Goal: Task Accomplishment & Management: Manage account settings

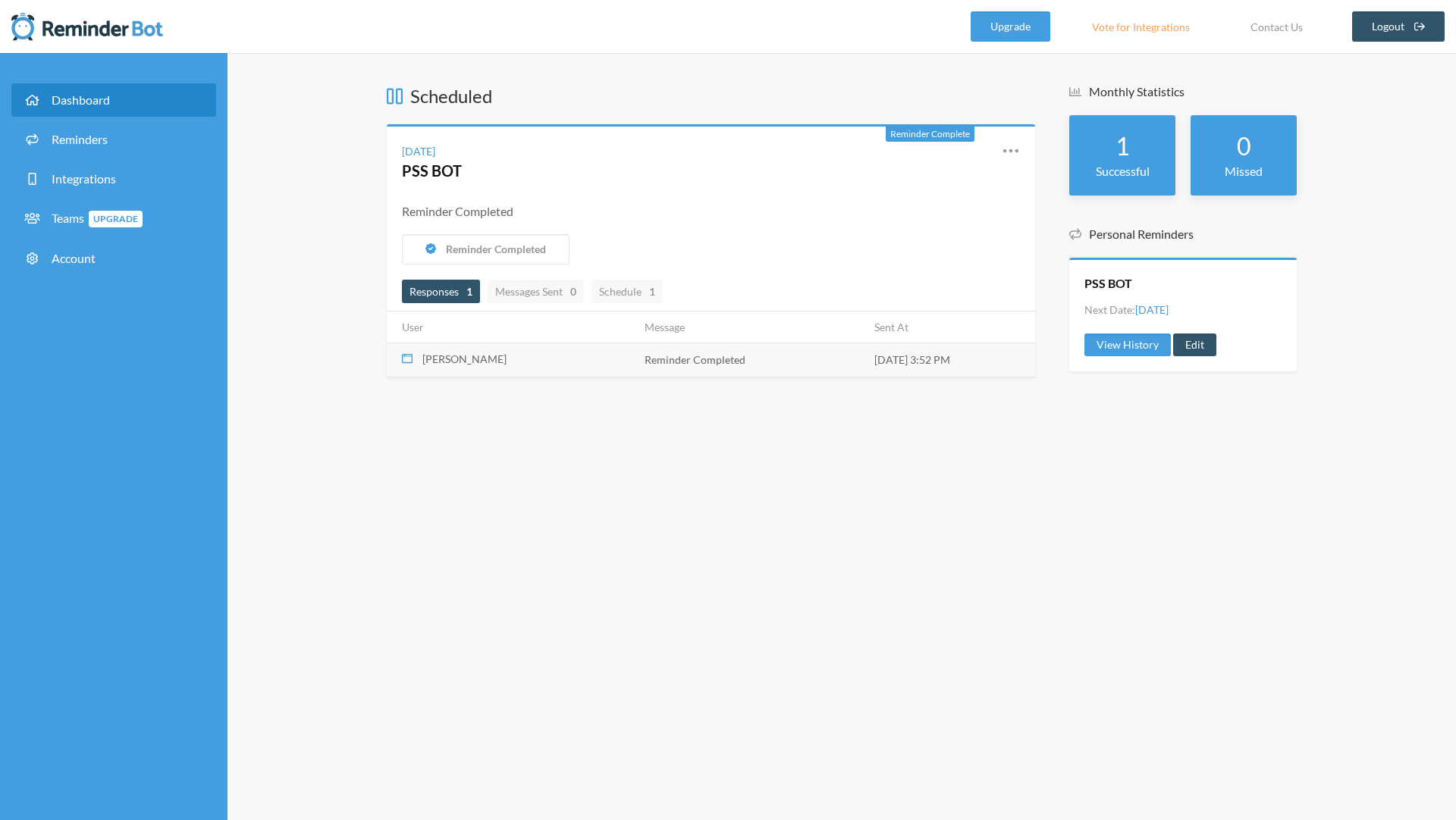
click at [899, 363] on td "[DATE] 3:52 PM" at bounding box center [950, 359] width 170 height 34
click at [445, 356] on span "[PERSON_NAME]" at bounding box center [464, 358] width 84 height 13
click at [441, 297] on span "Responses 1" at bounding box center [440, 291] width 63 height 13
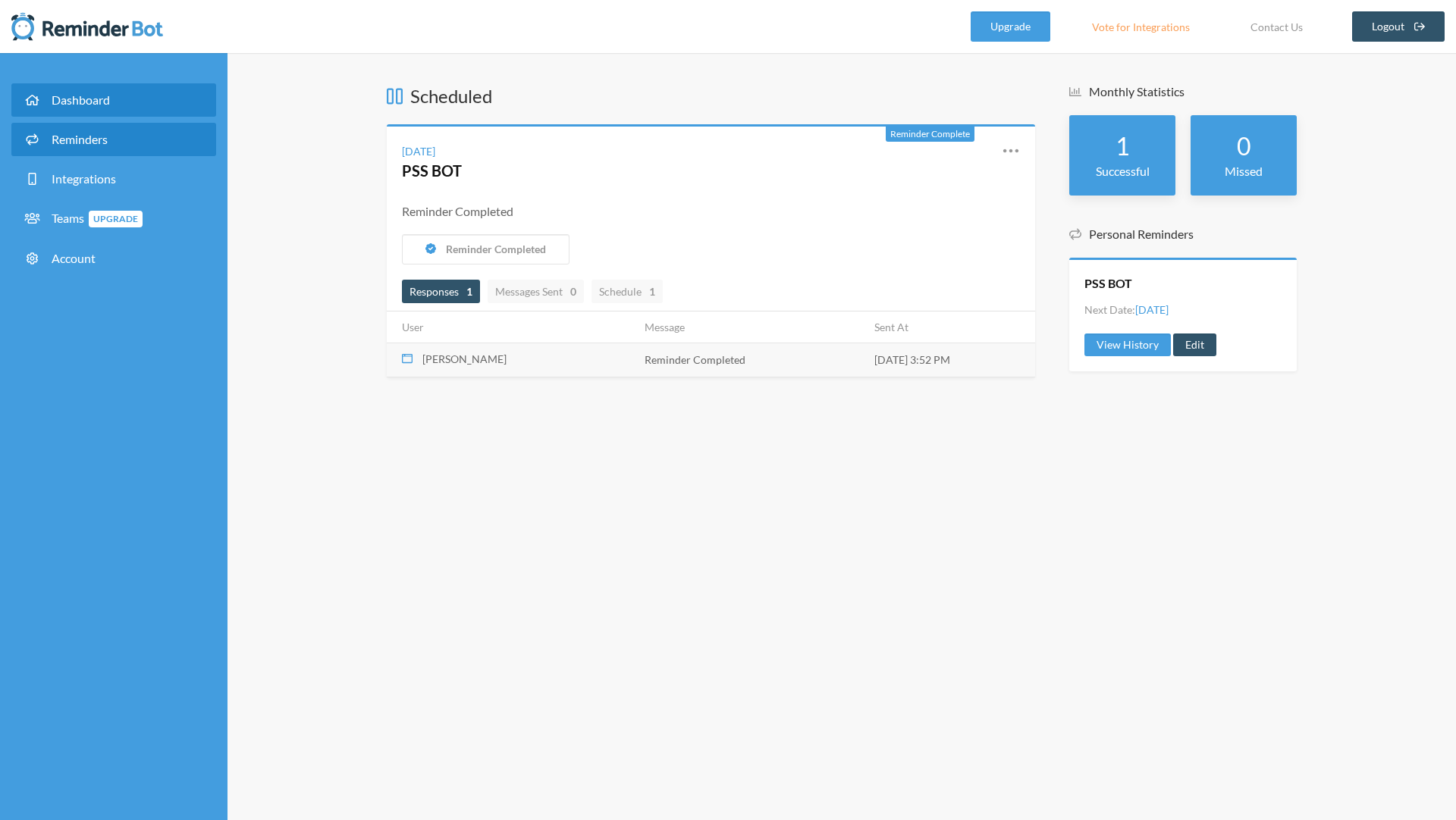
click at [80, 137] on span "Reminders" at bounding box center [80, 139] width 56 height 14
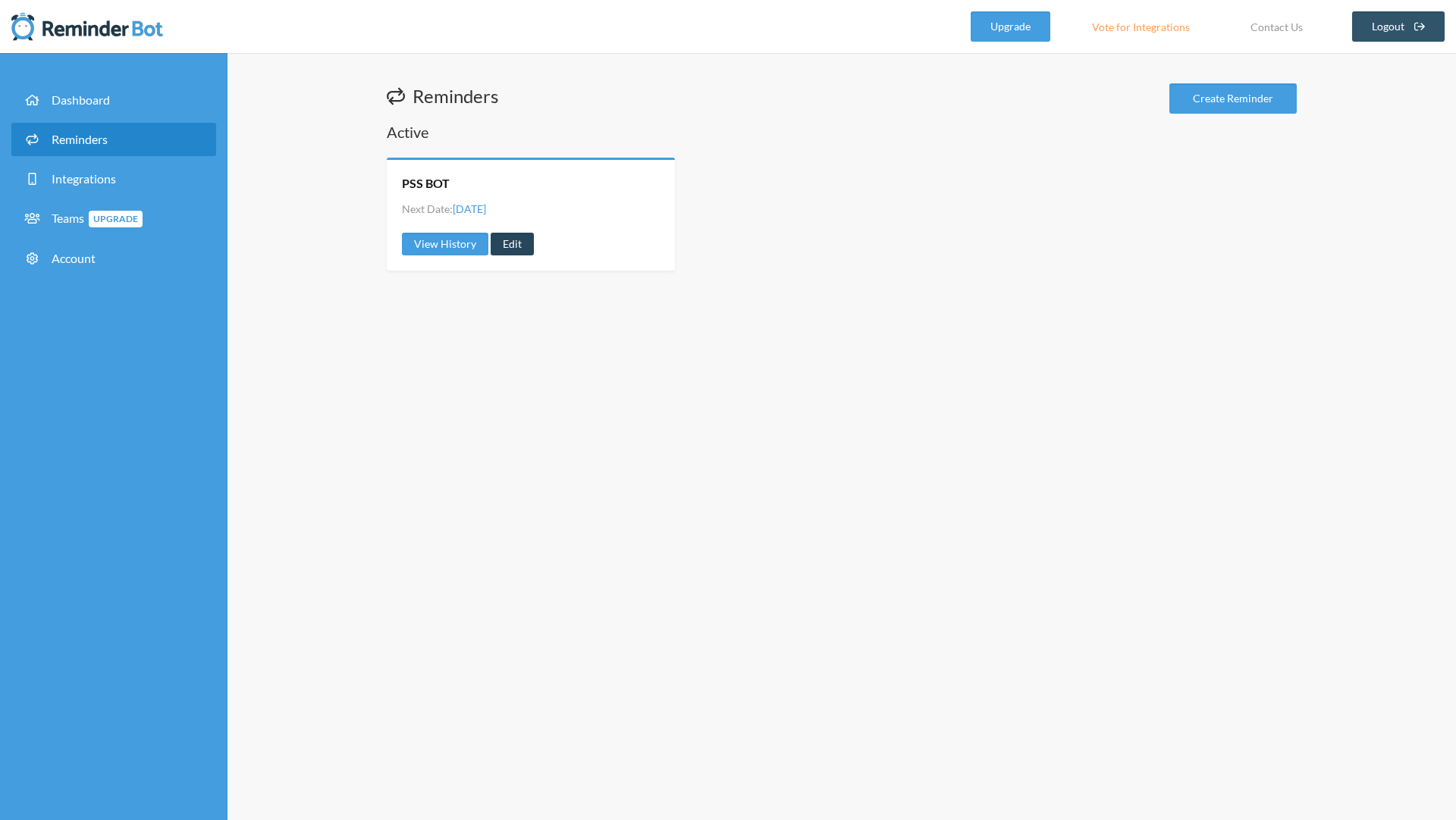
click at [504, 243] on link "Edit" at bounding box center [511, 243] width 43 height 23
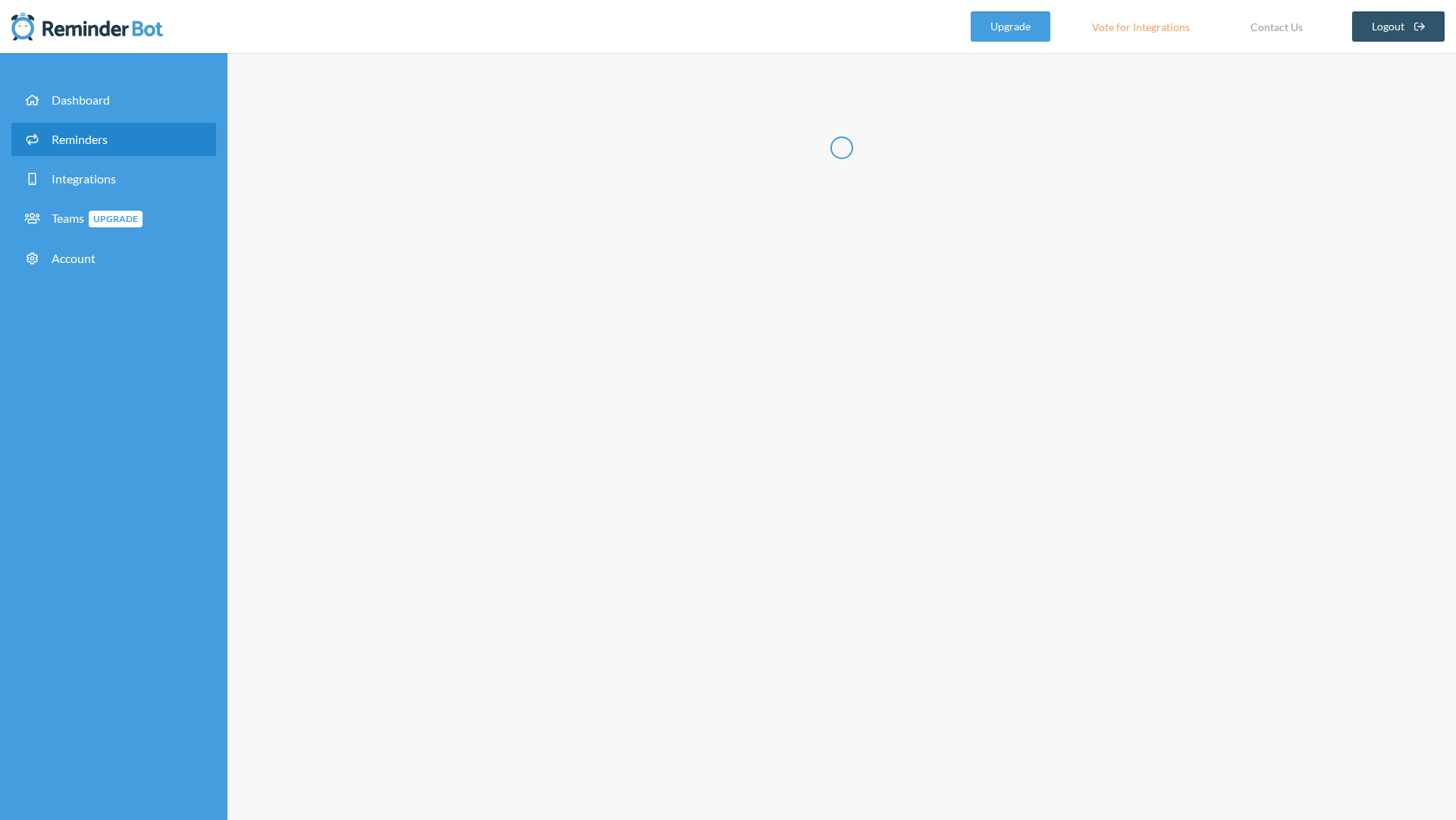
type input "PSS BOT"
select select "11:30:00"
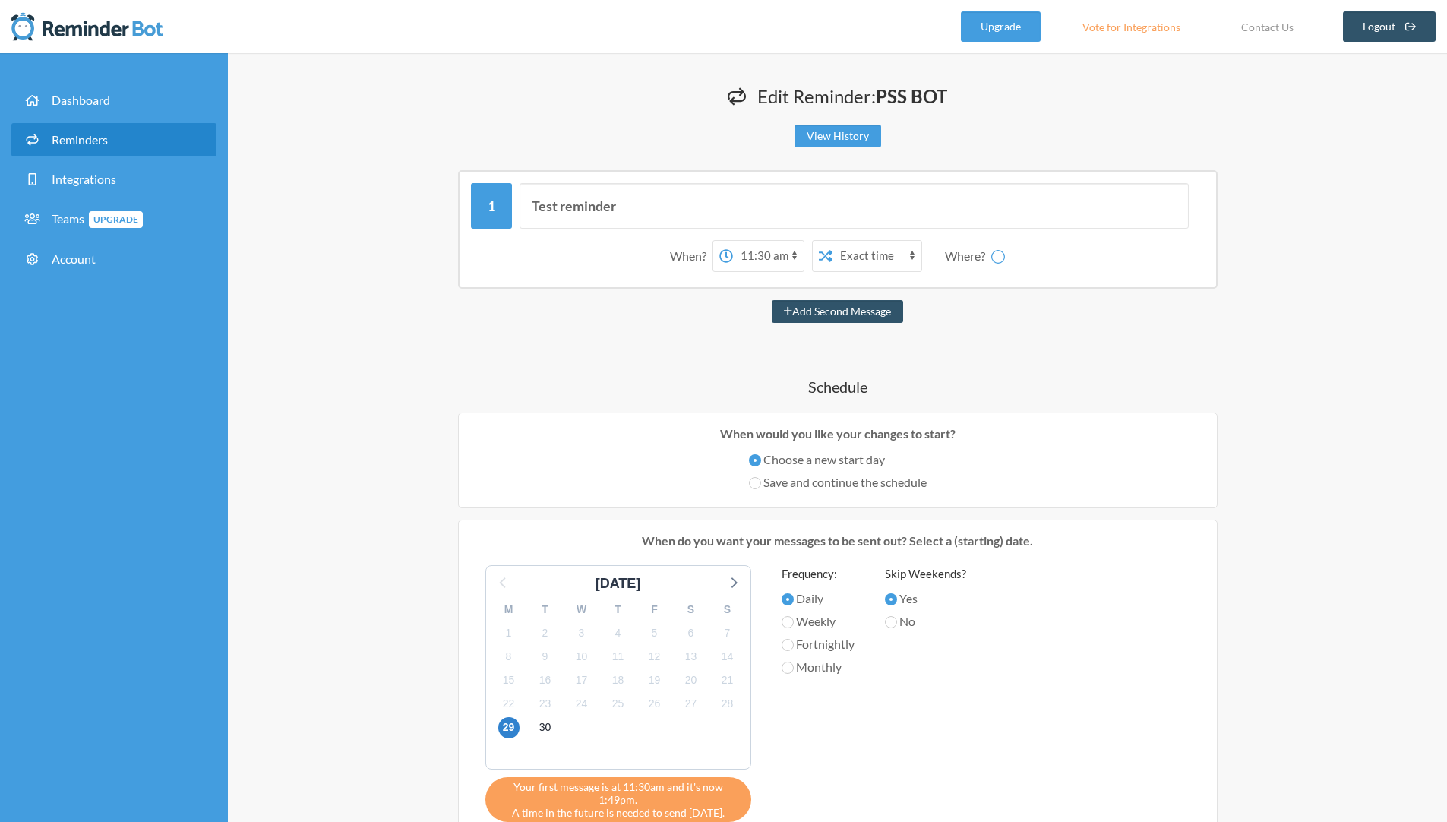
select select "spaces/AAAA5JaNWRk"
click at [804, 261] on select "Exact time Random time" at bounding box center [817, 256] width 89 height 30
click at [681, 254] on select "12:00 am 12:15 am 12:30 am 12:45 am 1:00 am 1:15 am 1:30 am 1:45 am 2:00 am 2:1…" at bounding box center [708, 256] width 71 height 30
select select "14:00:00"
click at [673, 241] on select "12:00 am 12:15 am 12:30 am 12:45 am 1:00 am 1:15 am 1:30 am 1:45 am 2:00 am 2:1…" at bounding box center [708, 256] width 71 height 30
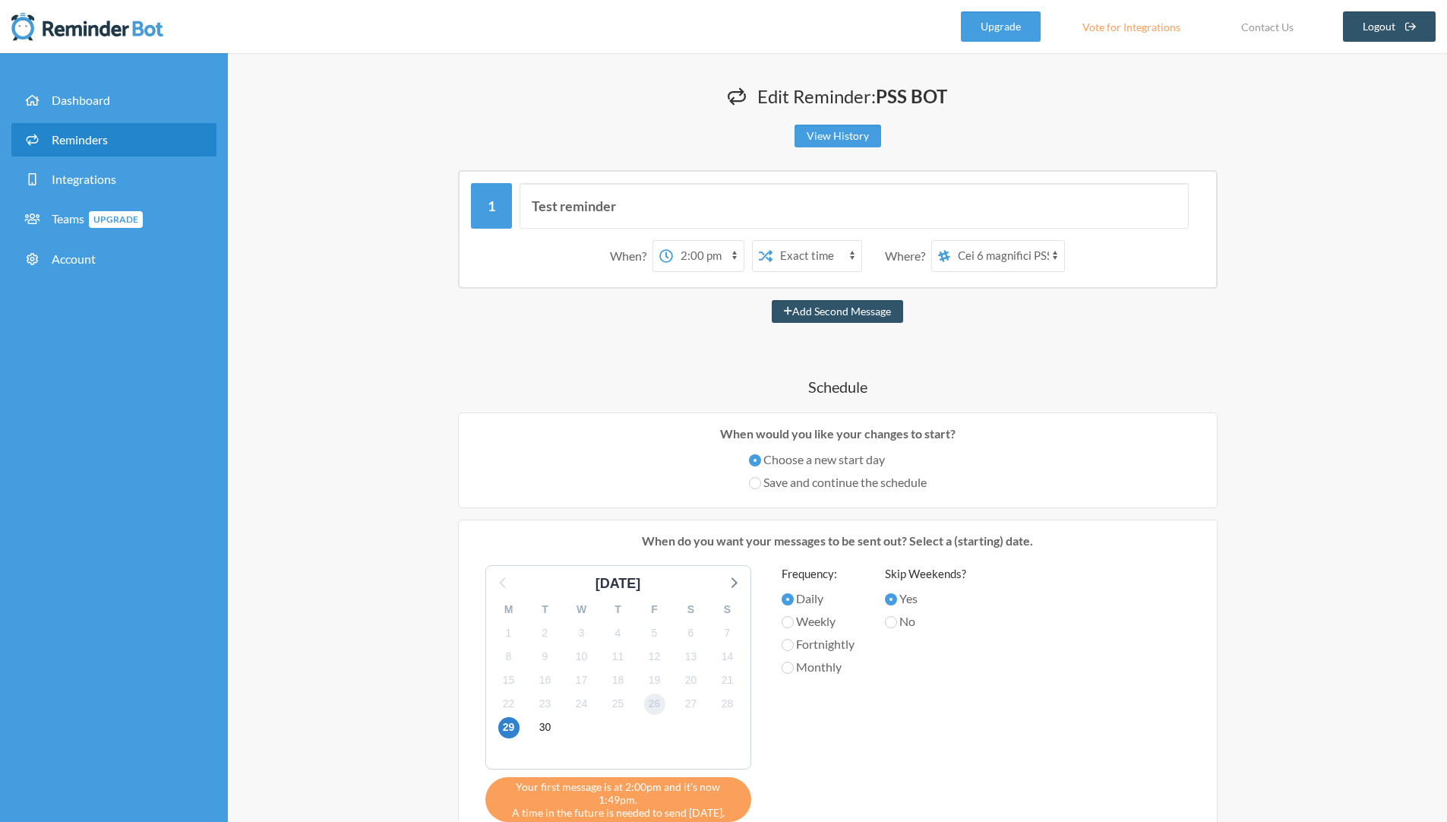
click at [656, 705] on span "26" at bounding box center [654, 704] width 21 height 21
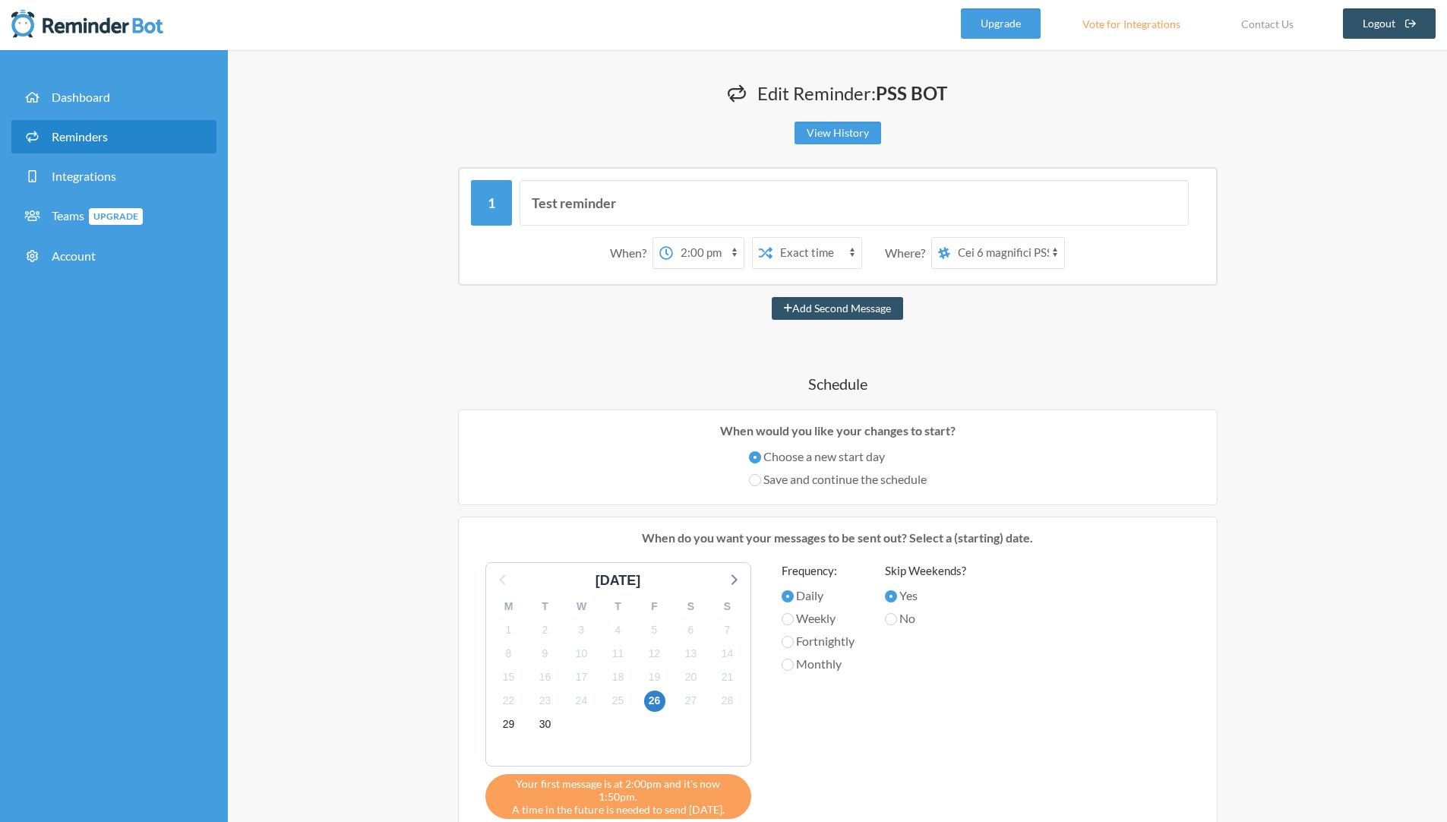
click at [801, 482] on label "Save and continue the schedule" at bounding box center [838, 479] width 178 height 18
click at [761, 482] on input "Save and continue the schedule" at bounding box center [755, 480] width 12 height 12
radio input "true"
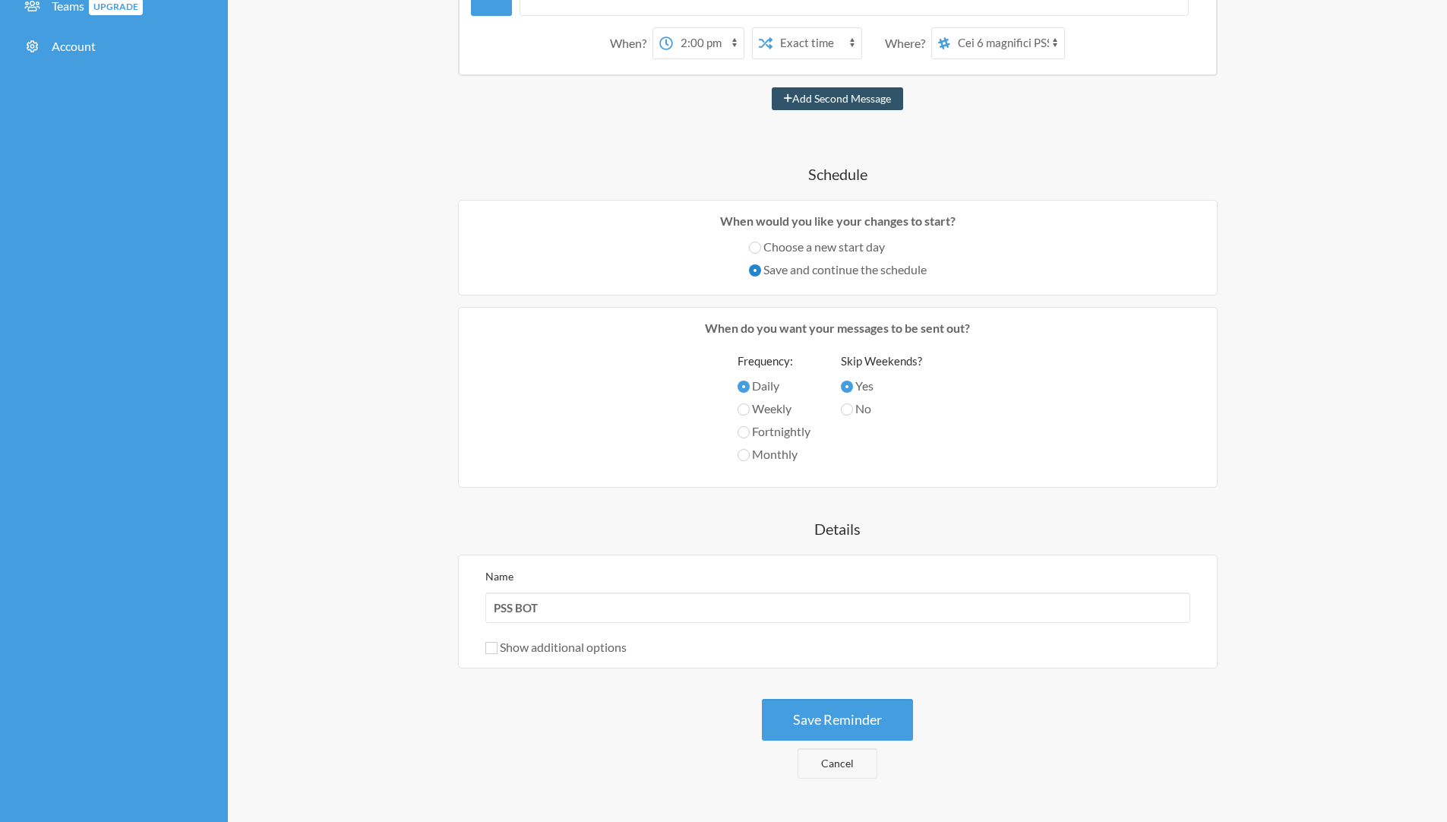
scroll to position [109, 0]
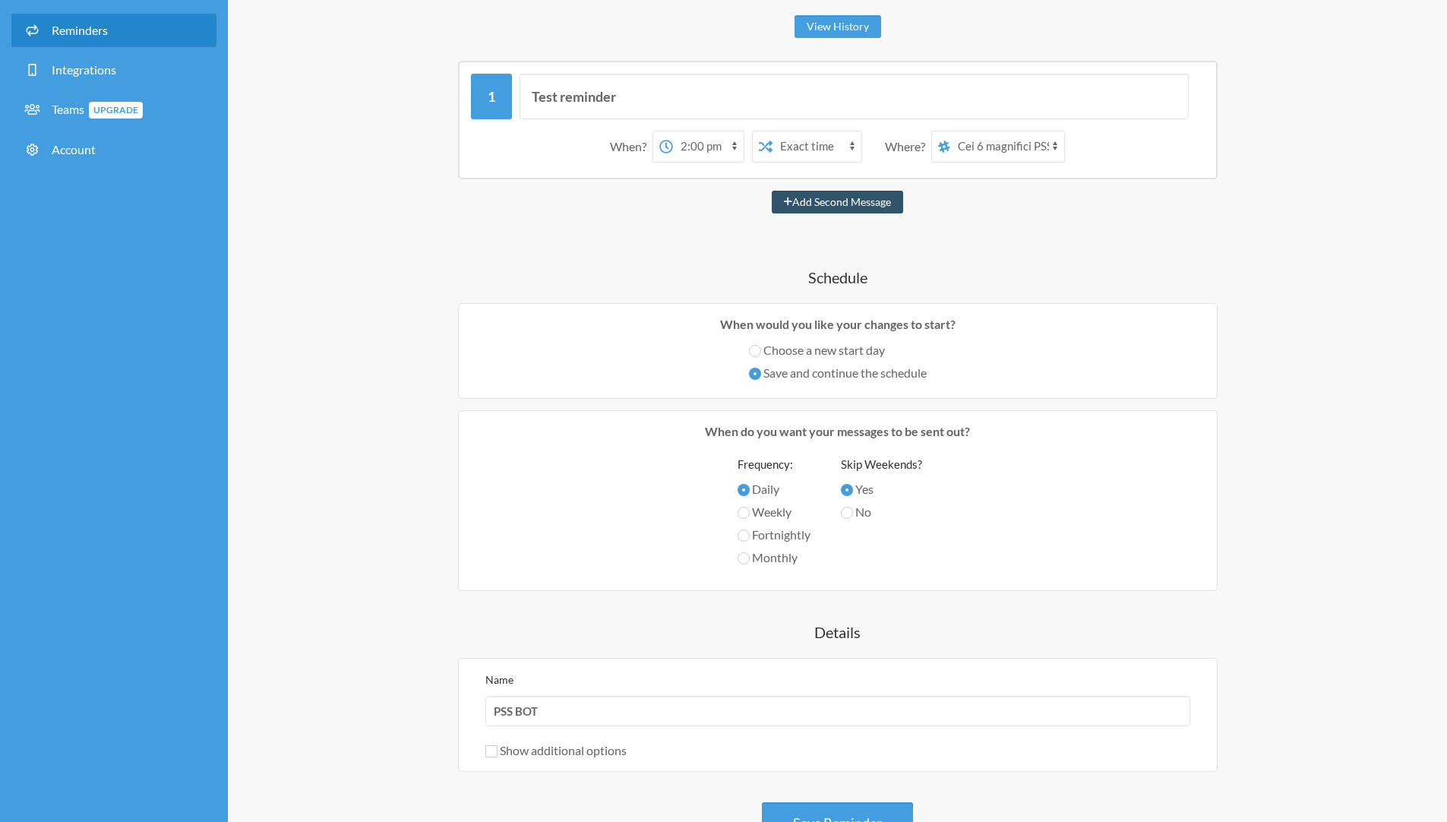
click at [779, 349] on label "Choose a new start day" at bounding box center [838, 350] width 178 height 18
click at [761, 349] on input "Choose a new start day" at bounding box center [755, 351] width 12 height 12
radio input "true"
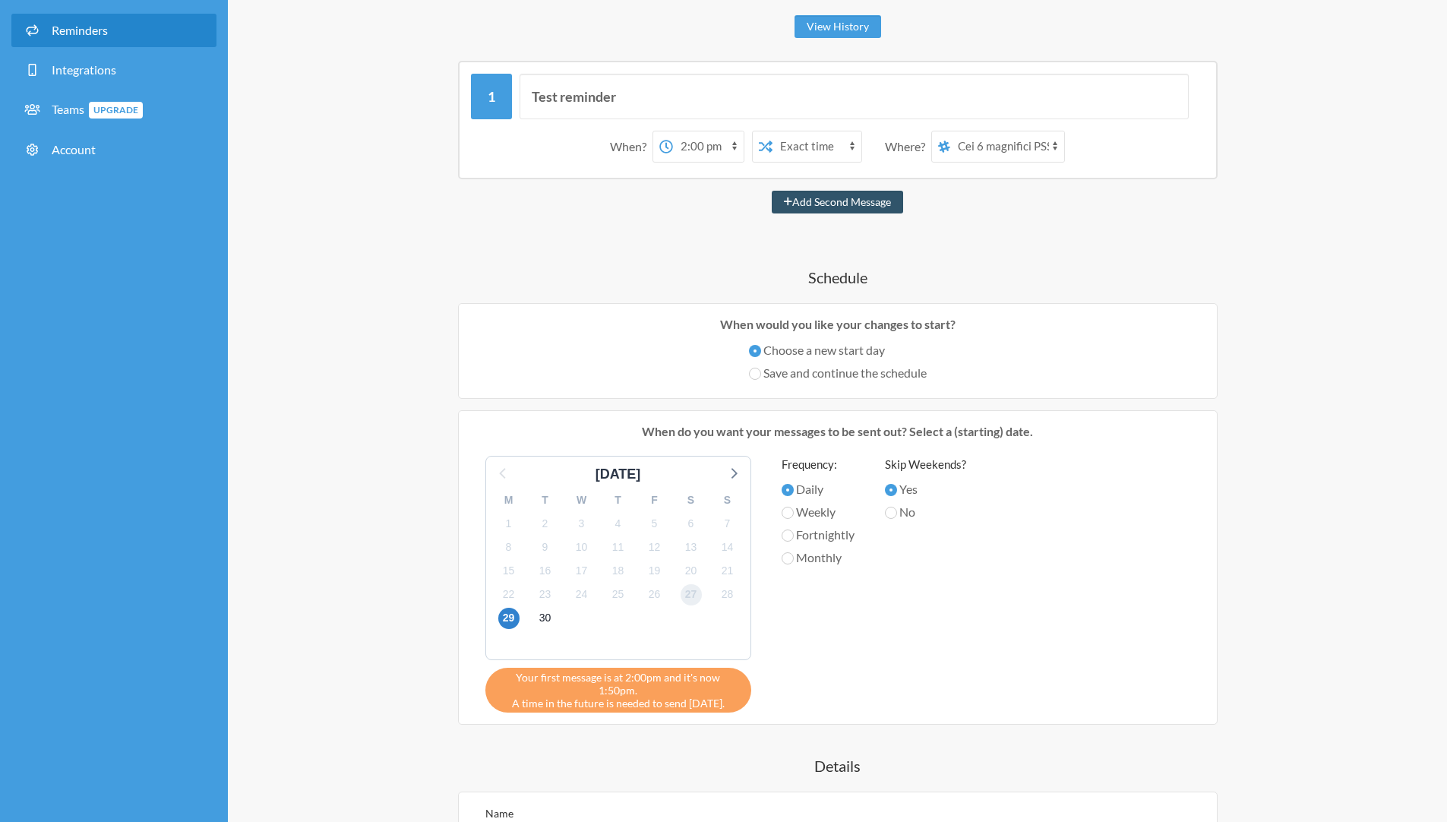
click at [690, 595] on span "27" at bounding box center [691, 594] width 21 height 21
click at [663, 596] on span "26" at bounding box center [654, 594] width 21 height 21
click at [653, 596] on span "26" at bounding box center [654, 594] width 21 height 21
click at [700, 148] on select "12:00 am 12:15 am 12:30 am 12:45 am 1:00 am 1:15 am 1:30 am 1:45 am 2:00 am 2:1…" at bounding box center [708, 146] width 71 height 30
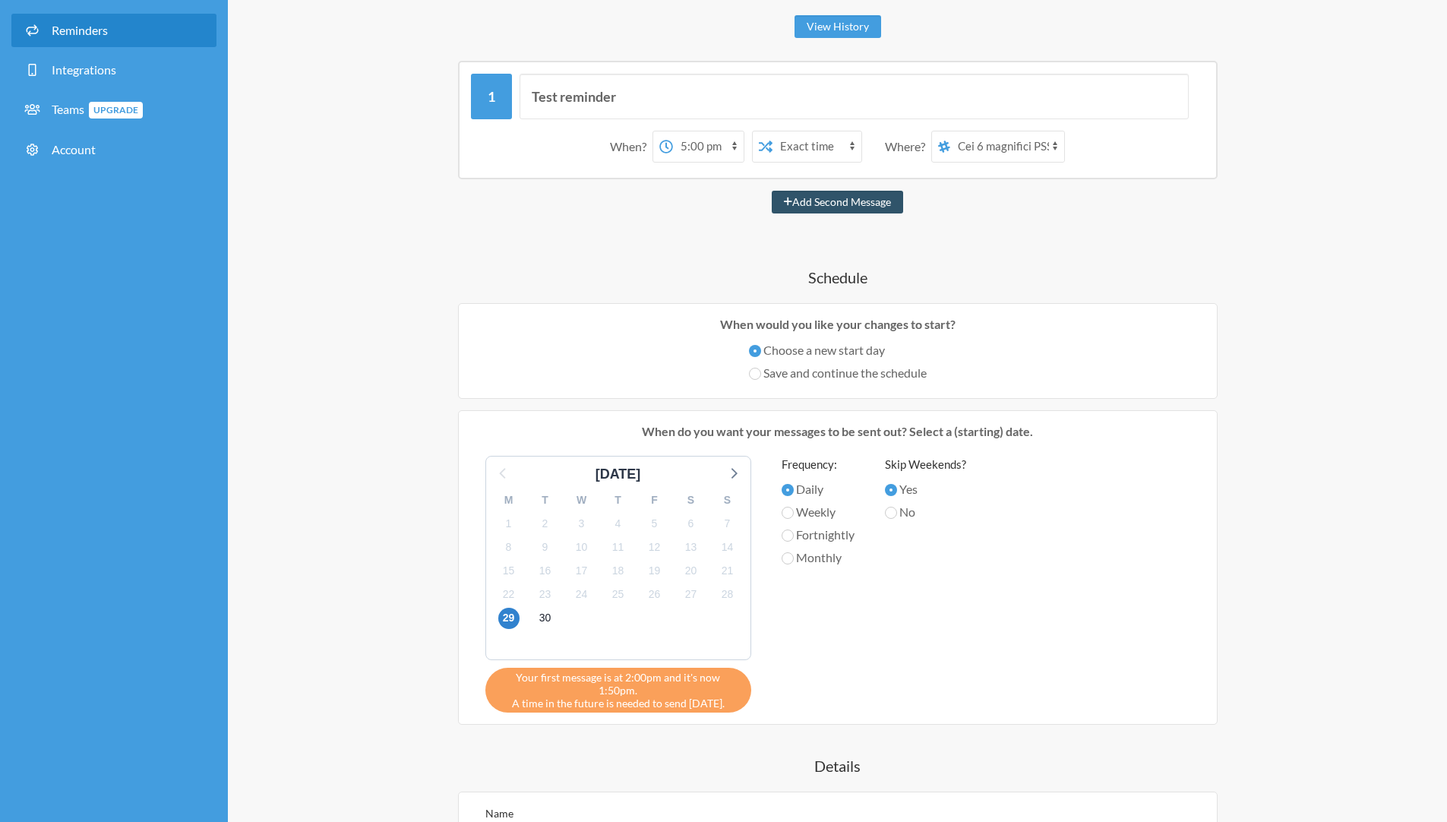
click at [673, 131] on select "12:00 am 12:15 am 12:30 am 12:45 am 1:00 am 1:15 am 1:30 am 1:45 am 2:00 am 2:1…" at bounding box center [708, 146] width 71 height 30
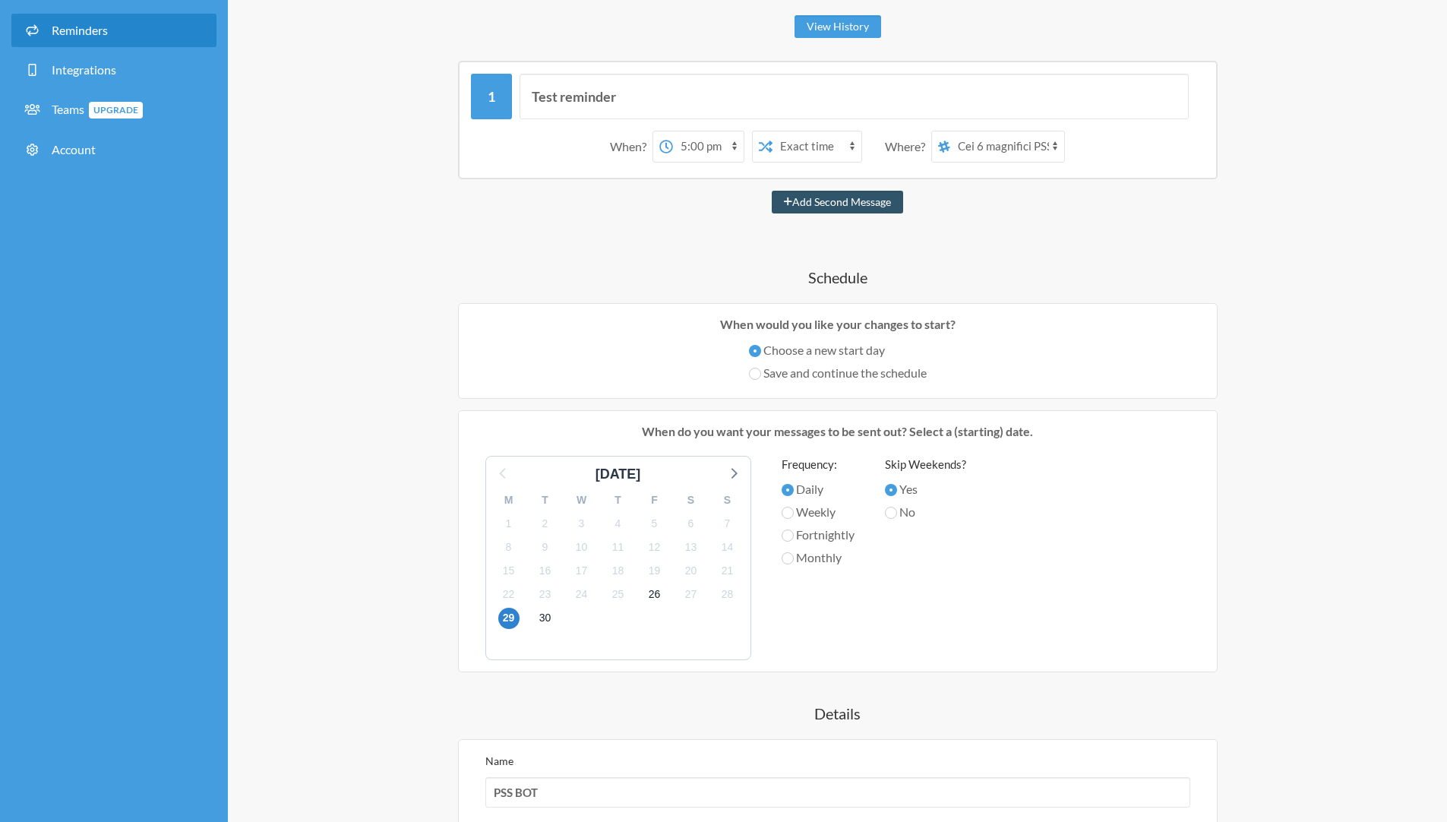
click at [693, 146] on select "12:00 am 12:15 am 12:30 am 12:45 am 1:00 am 1:15 am 1:30 am 1:45 am 2:00 am 2:1…" at bounding box center [708, 146] width 71 height 30
click at [673, 131] on select "12:00 am 12:15 am 12:30 am 12:45 am 1:00 am 1:15 am 1:30 am 1:45 am 2:00 am 2:1…" at bounding box center [708, 146] width 71 height 30
click at [688, 134] on select "12:00 am 12:15 am 12:30 am 12:45 am 1:00 am 1:15 am 1:30 am 1:45 am 2:00 am 2:1…" at bounding box center [708, 146] width 71 height 30
click at [673, 131] on select "12:00 am 12:15 am 12:30 am 12:45 am 1:00 am 1:15 am 1:30 am 1:45 am 2:00 am 2:1…" at bounding box center [708, 146] width 71 height 30
click at [702, 142] on select "12:00 am 12:15 am 12:30 am 12:45 am 1:00 am 1:15 am 1:30 am 1:45 am 2:00 am 2:1…" at bounding box center [708, 146] width 71 height 30
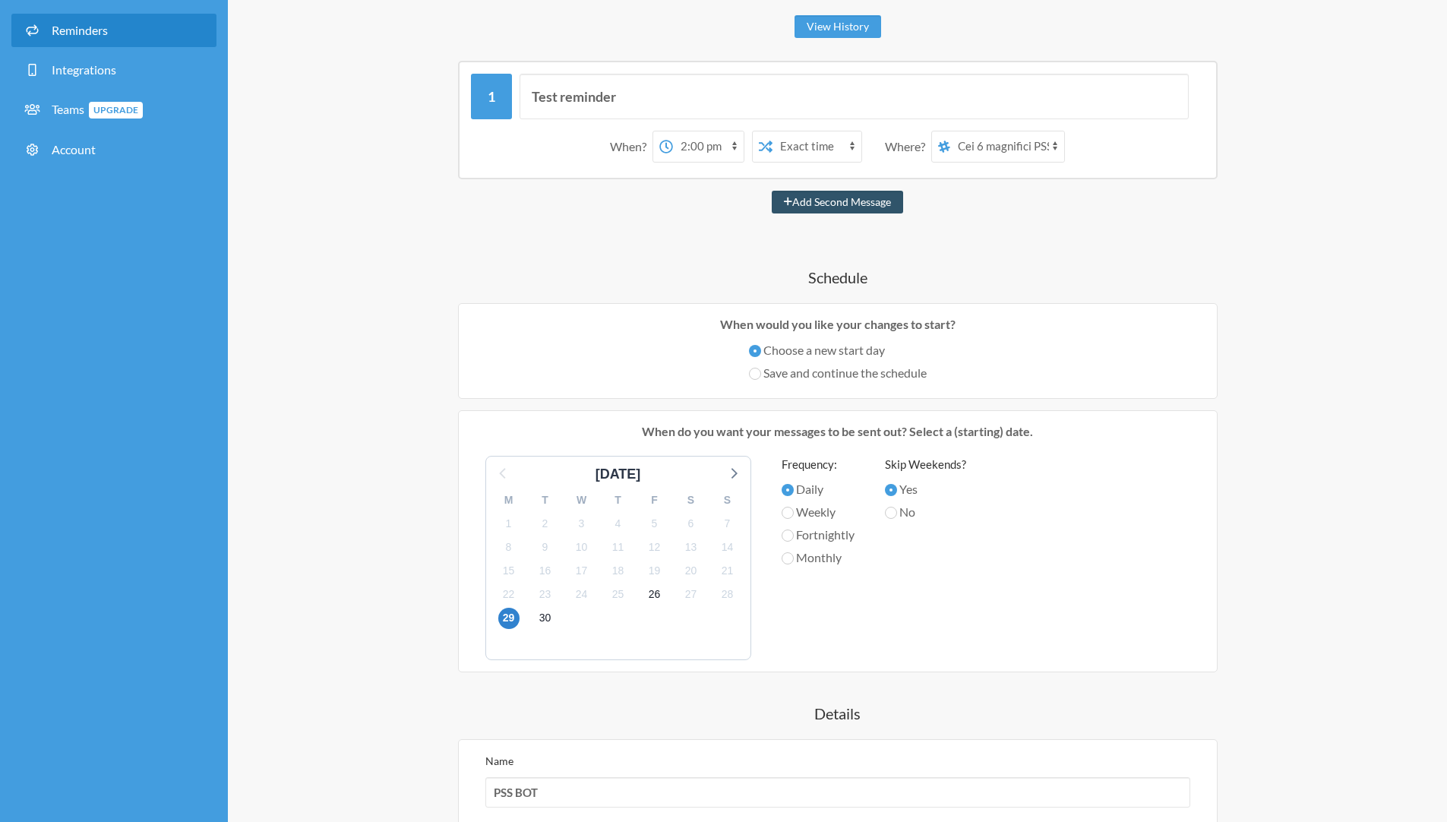
click at [673, 131] on select "12:00 am 12:15 am 12:30 am 12:45 am 1:00 am 1:15 am 1:30 am 1:45 am 2:00 am 2:1…" at bounding box center [708, 146] width 71 height 30
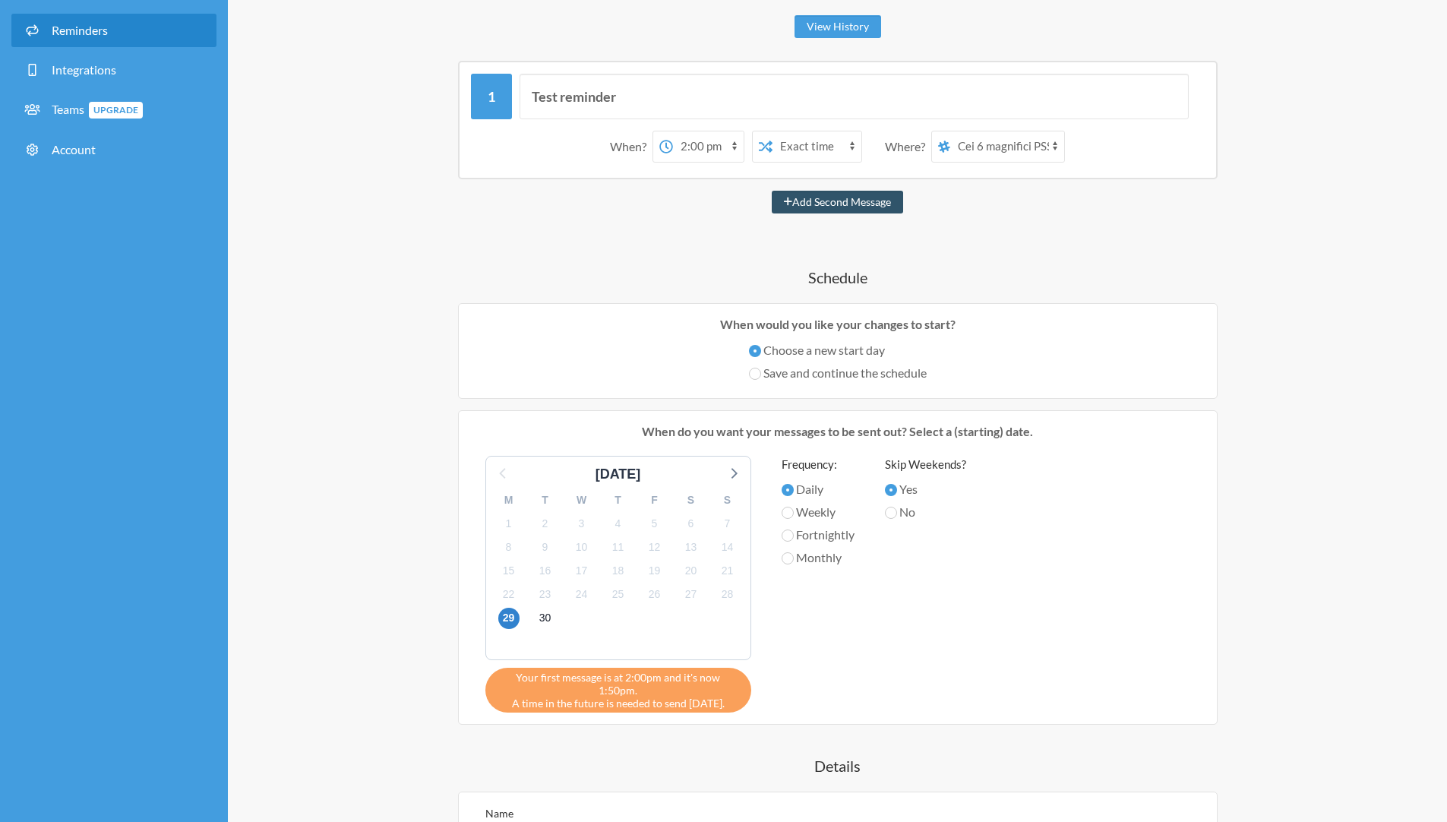
click at [703, 145] on select "12:00 am 12:15 am 12:30 am 12:45 am 1:00 am 1:15 am 1:30 am 1:45 am 2:00 am 2:1…" at bounding box center [708, 146] width 71 height 30
select select "14:15:00"
click at [673, 131] on select "12:00 am 12:15 am 12:30 am 12:45 am 1:00 am 1:15 am 1:30 am 1:45 am 2:00 am 2:1…" at bounding box center [708, 146] width 71 height 30
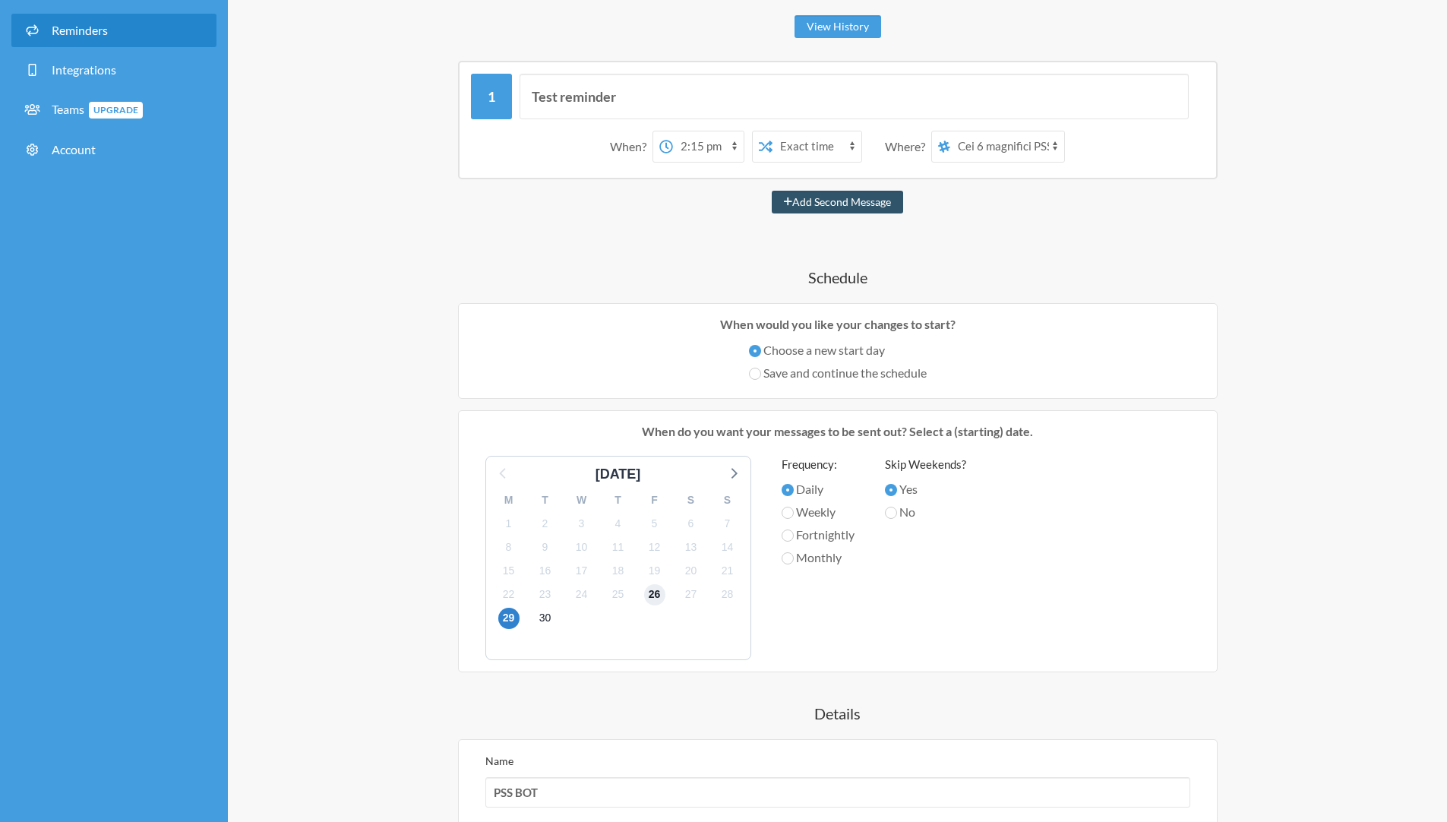
click at [650, 594] on span "26" at bounding box center [654, 594] width 21 height 21
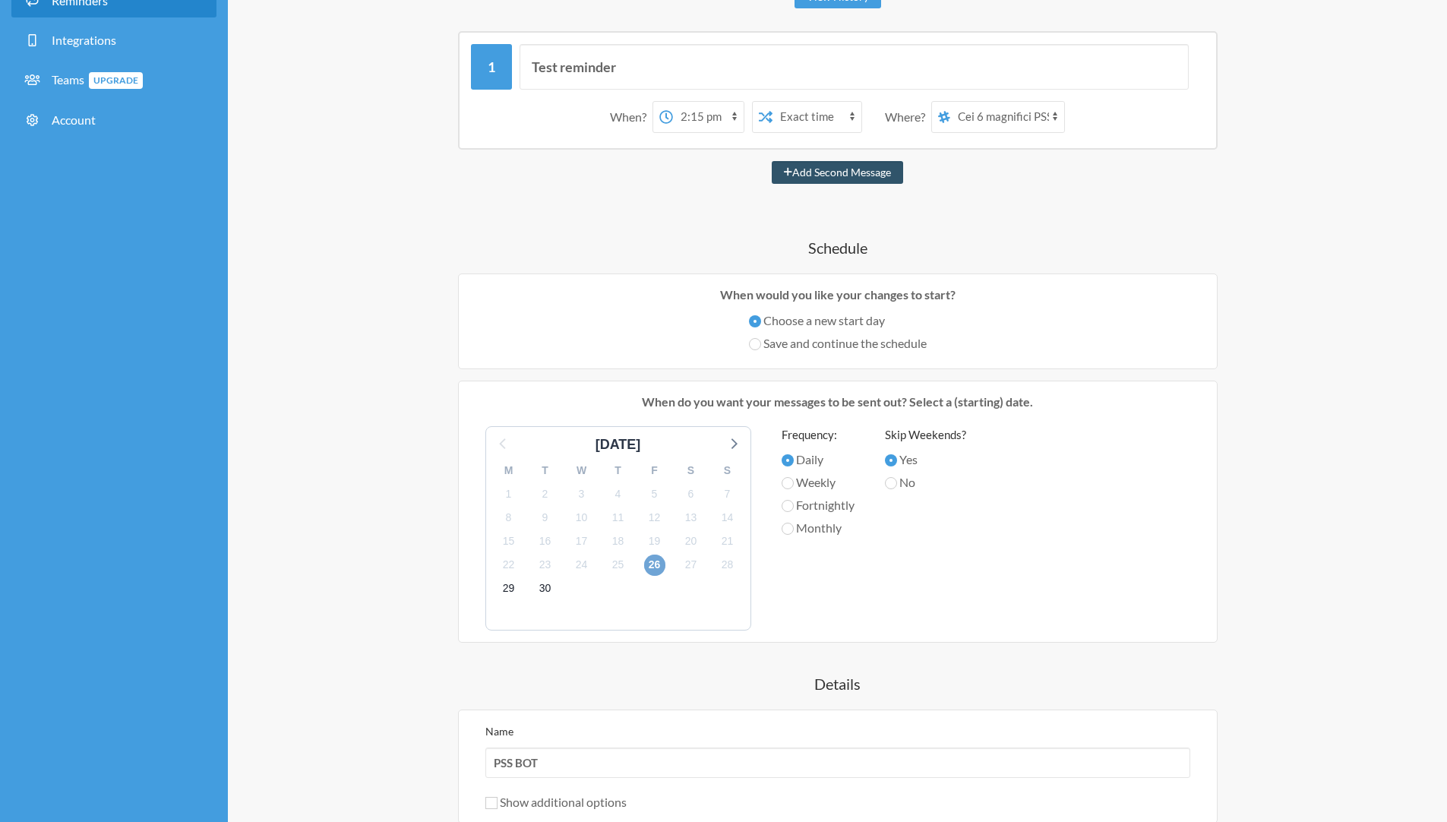
scroll to position [444, 0]
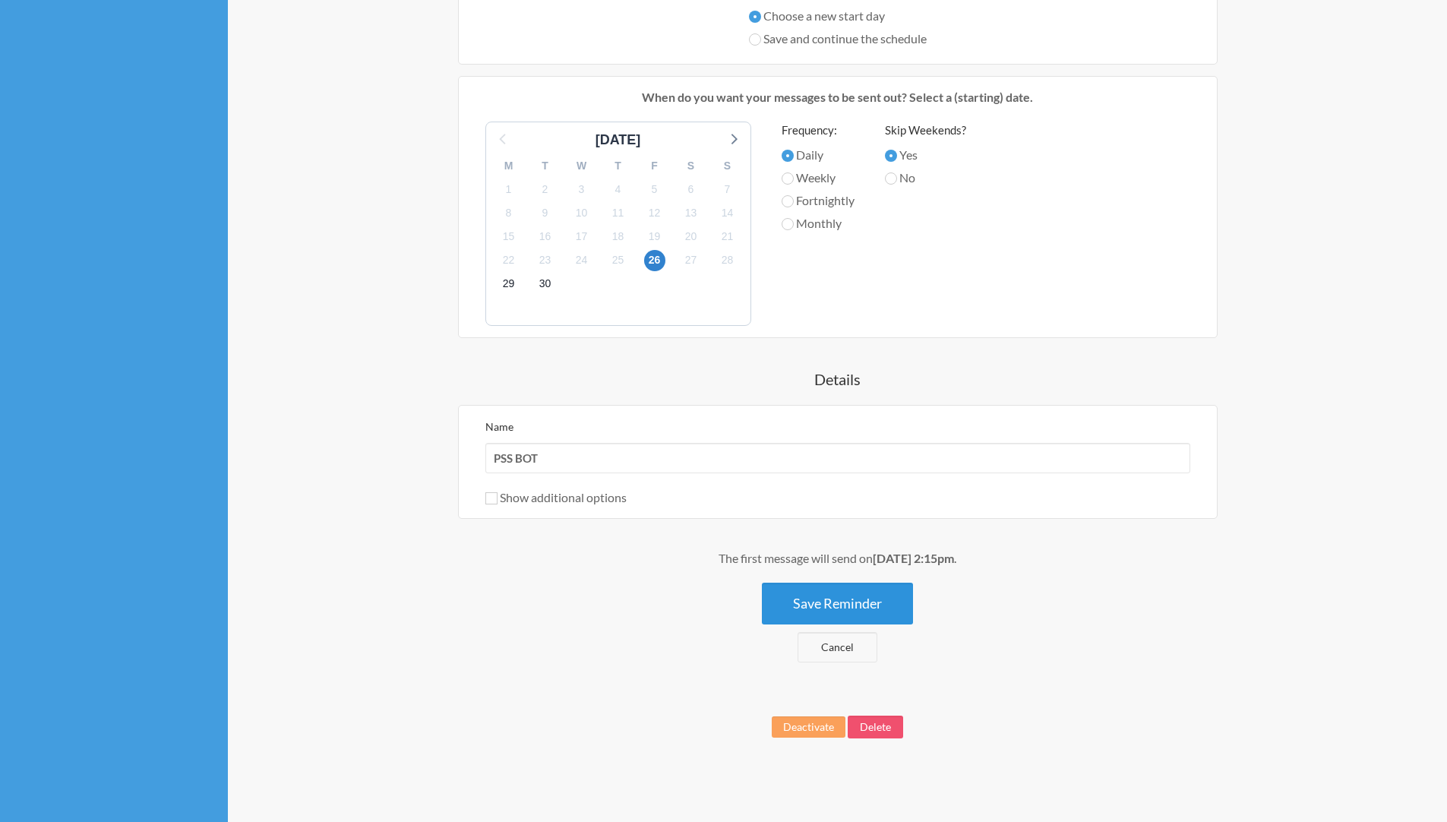
click at [833, 602] on button "Save Reminder" at bounding box center [837, 604] width 151 height 42
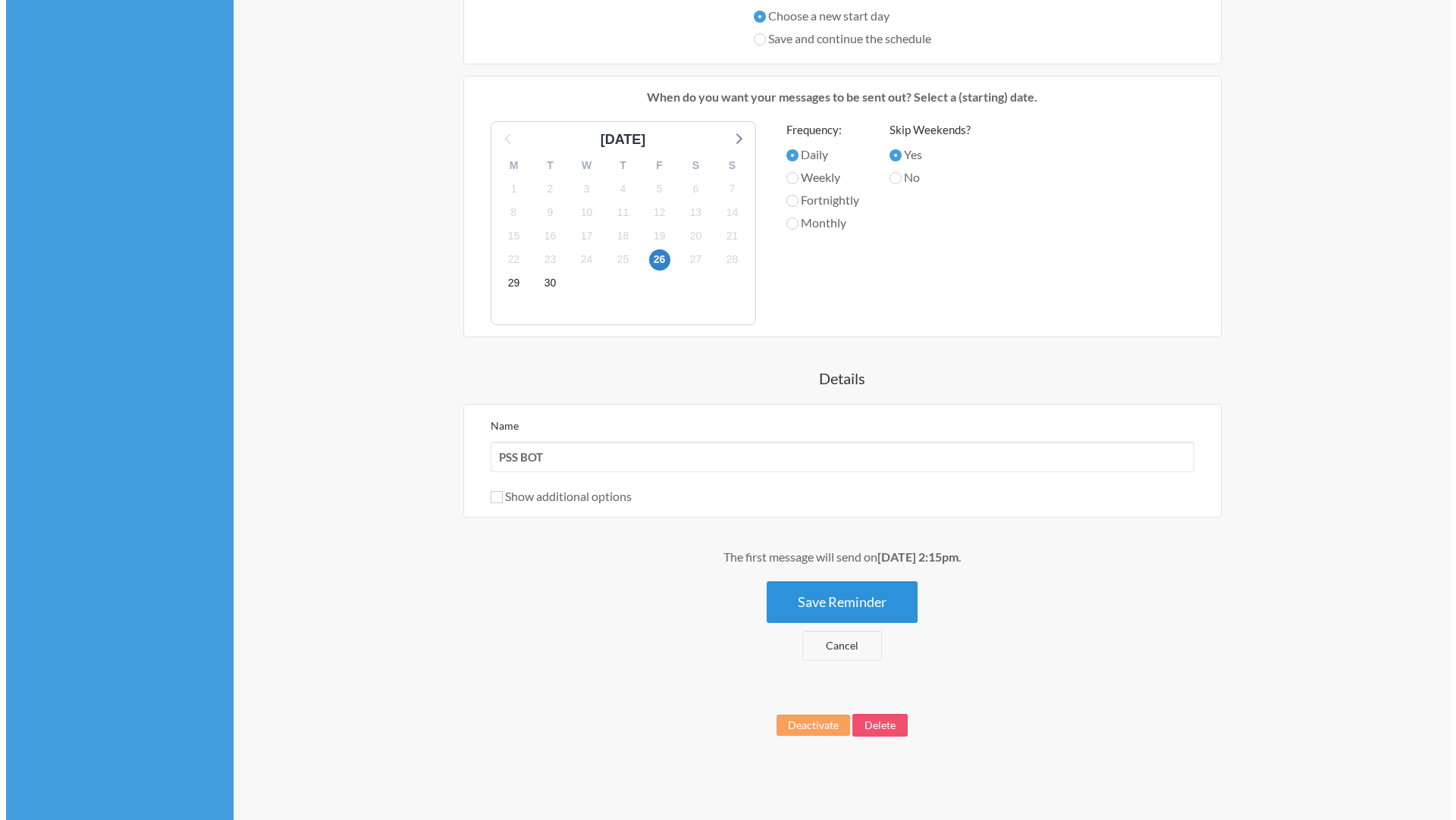
scroll to position [0, 0]
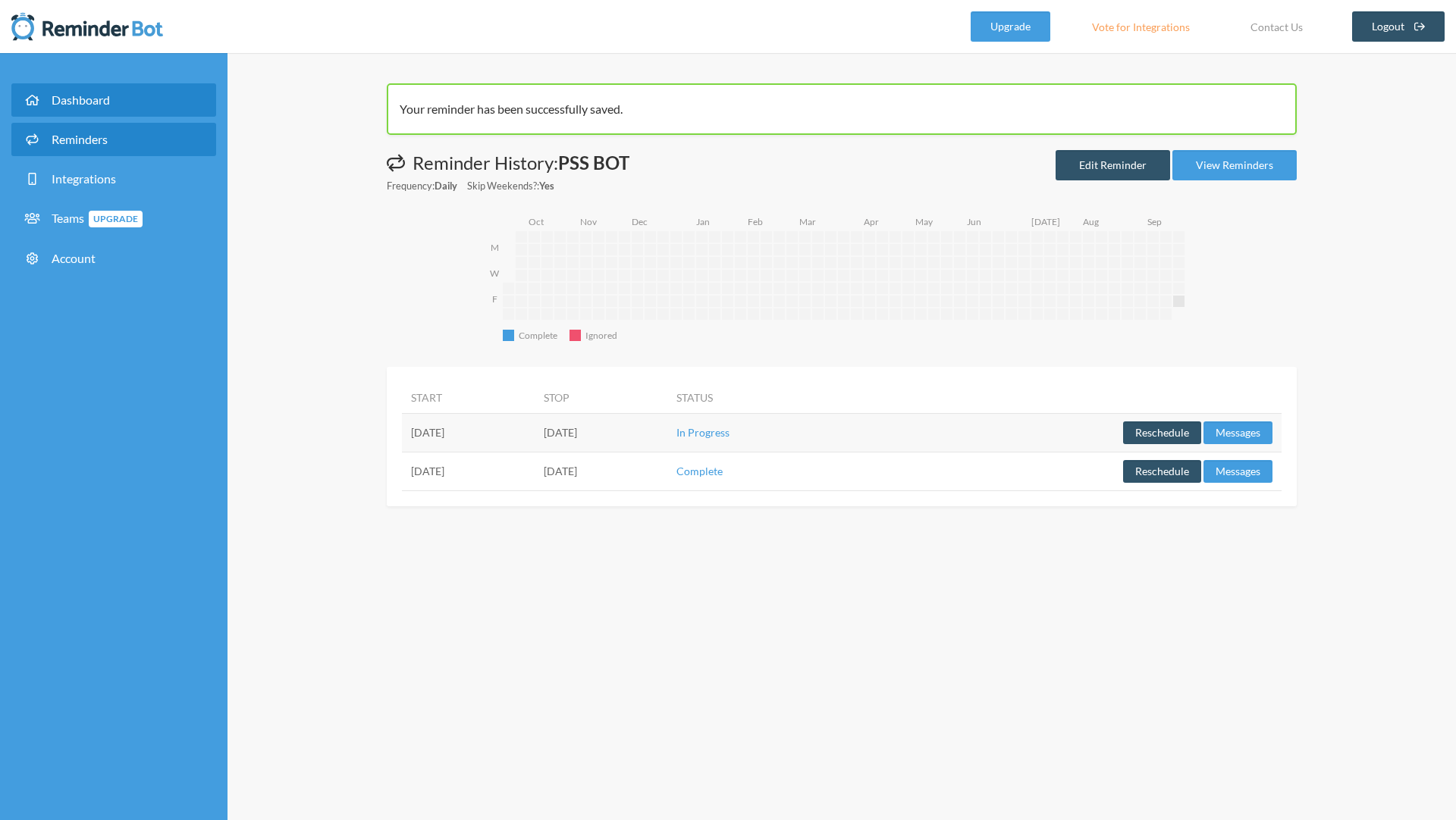
click at [84, 98] on span "Dashboard" at bounding box center [81, 100] width 58 height 14
